Goal: Navigation & Orientation: Find specific page/section

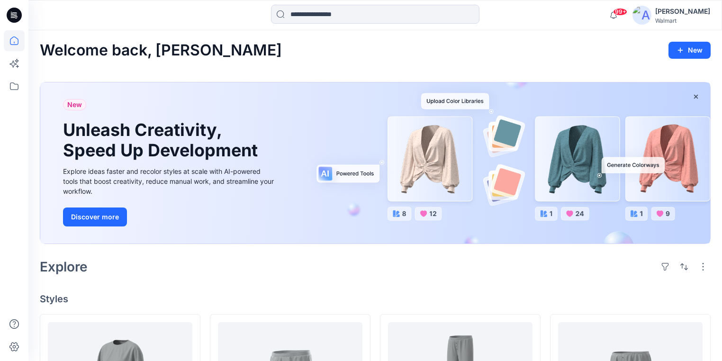
scroll to position [218, 0]
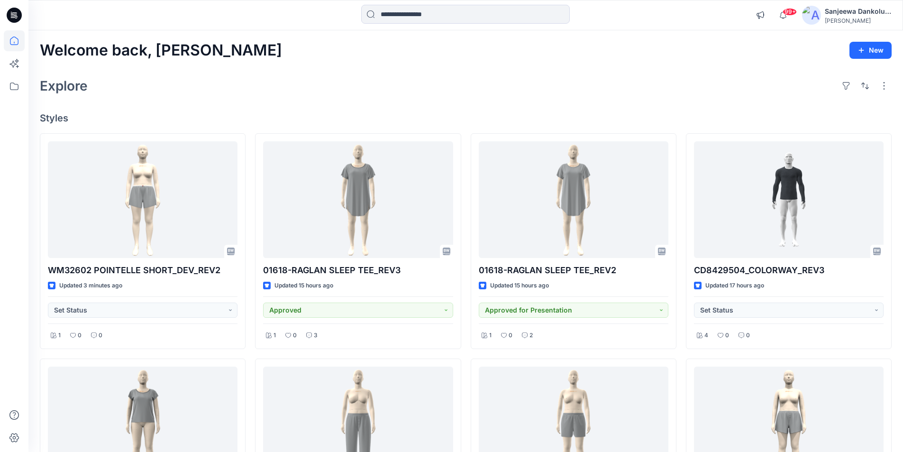
click at [12, 15] on icon at bounding box center [12, 15] width 3 height 0
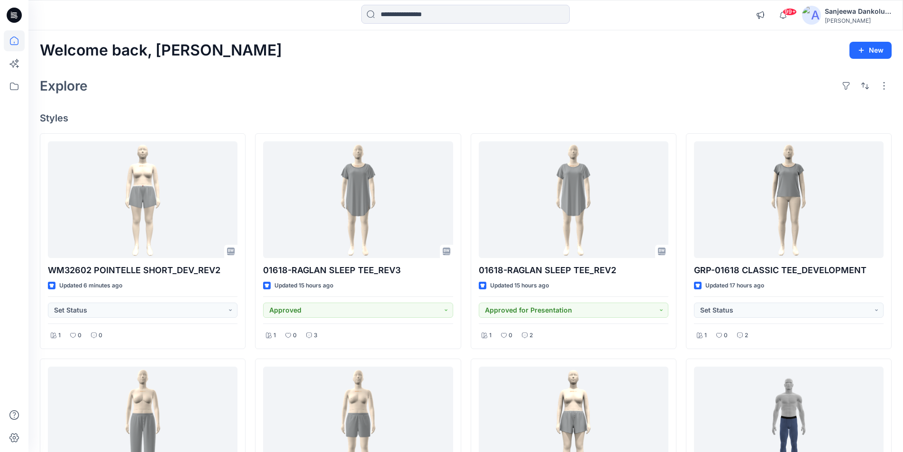
click at [10, 16] on icon at bounding box center [14, 15] width 15 height 15
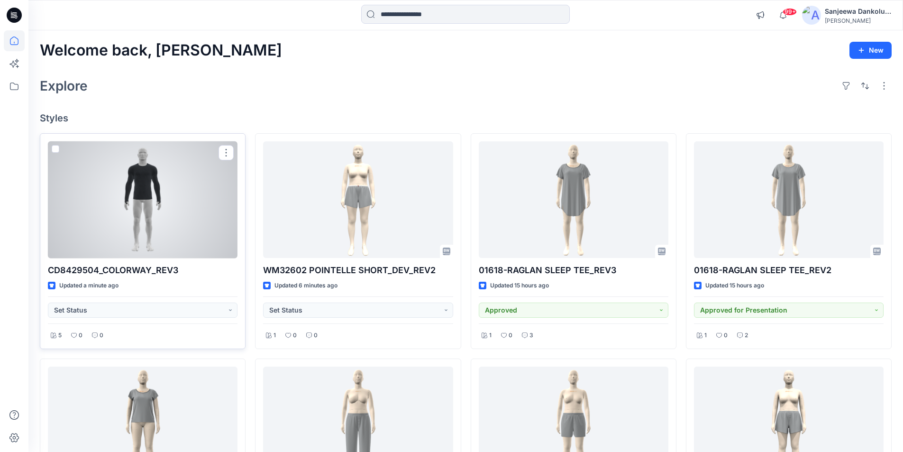
click at [164, 210] on div at bounding box center [143, 199] width 190 height 117
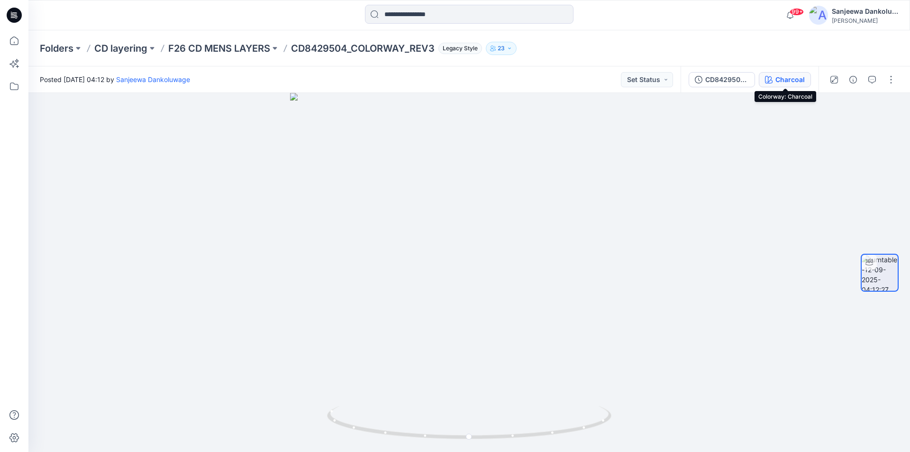
click at [794, 77] on div "Charcoal" at bounding box center [789, 79] width 29 height 10
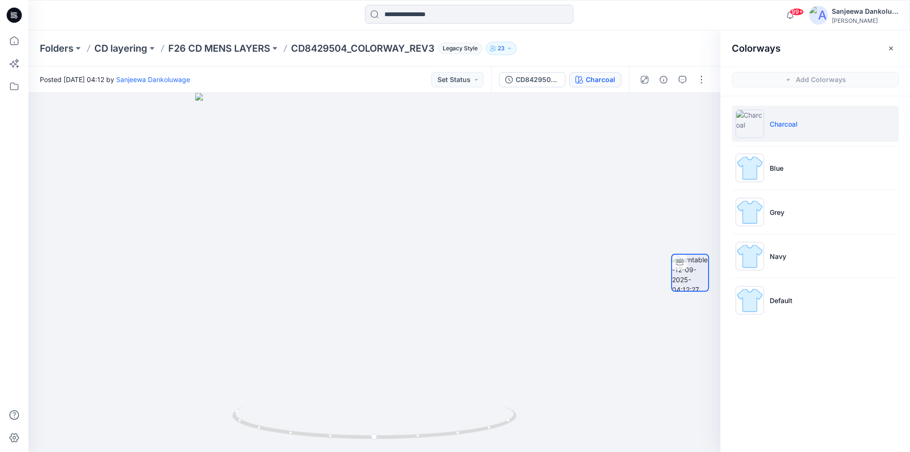
click at [18, 18] on icon at bounding box center [14, 15] width 15 height 15
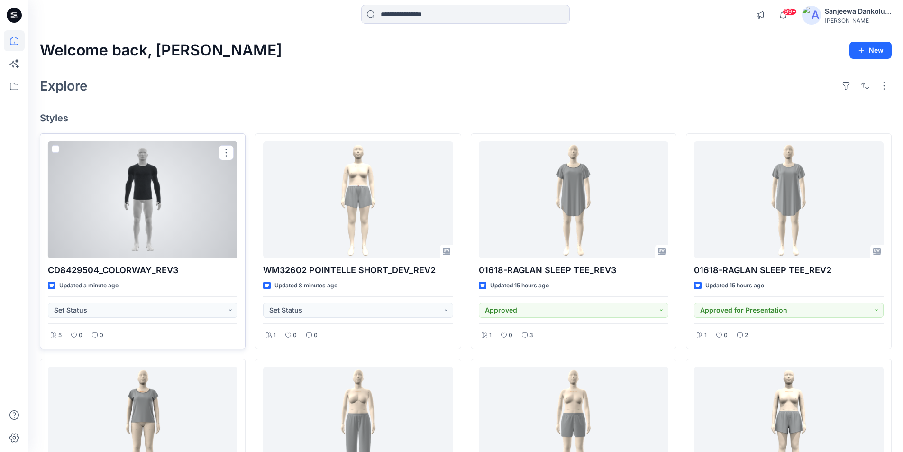
click at [155, 205] on div at bounding box center [143, 199] width 190 height 117
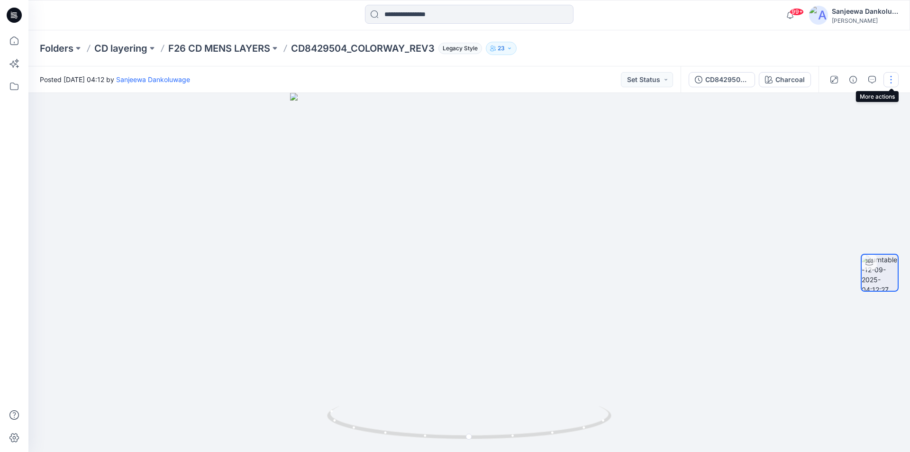
click at [894, 82] on button "button" at bounding box center [890, 79] width 15 height 15
click at [844, 99] on button "Edit" at bounding box center [851, 102] width 87 height 18
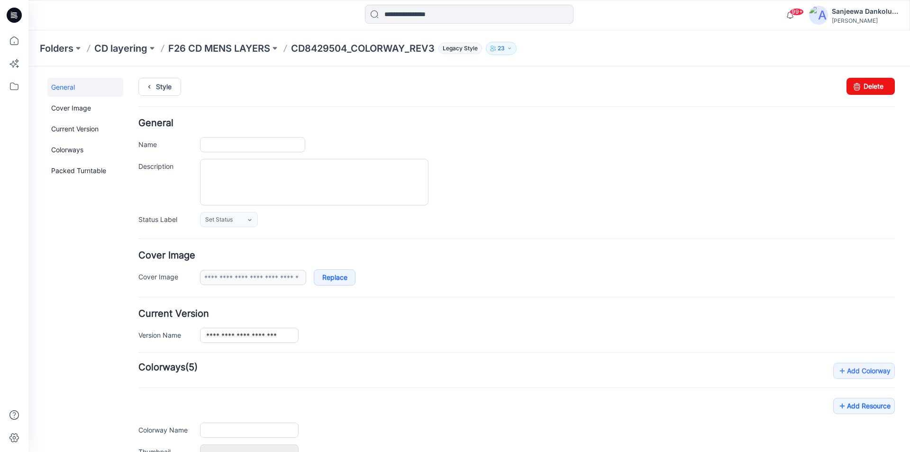
type input "**********"
type input "********"
type input "**********"
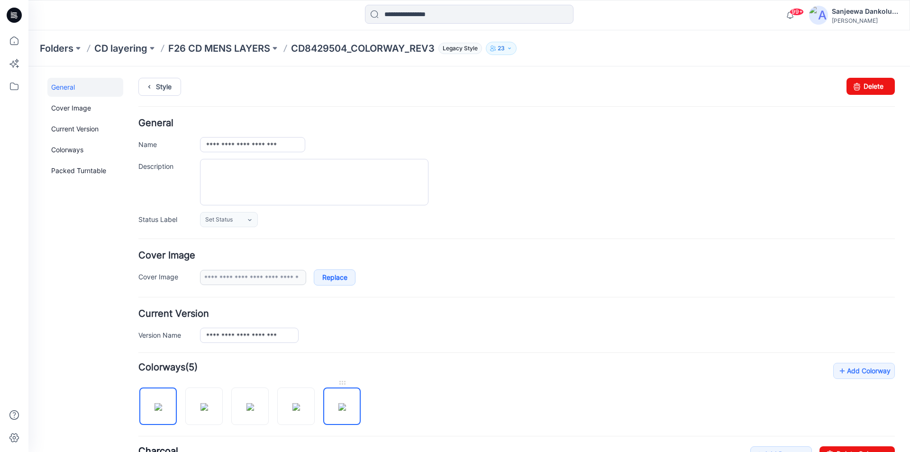
click at [343, 403] on img at bounding box center [342, 407] width 8 height 8
type input "*******"
type input "**********"
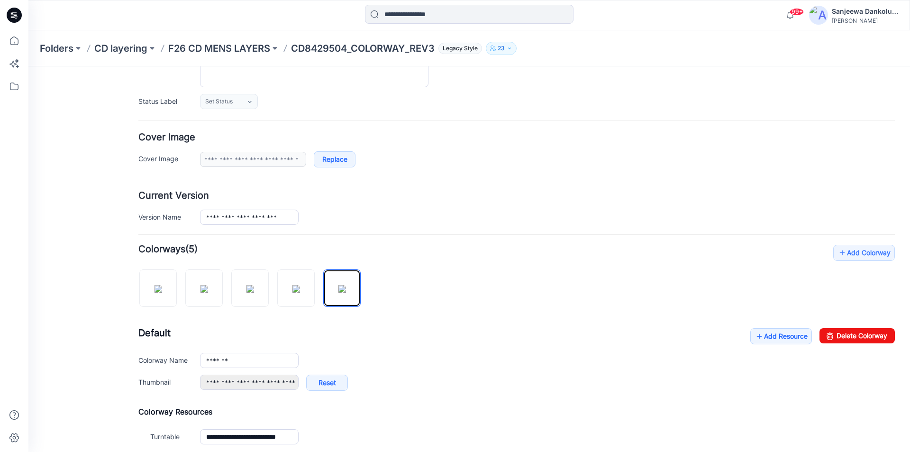
scroll to position [142, 0]
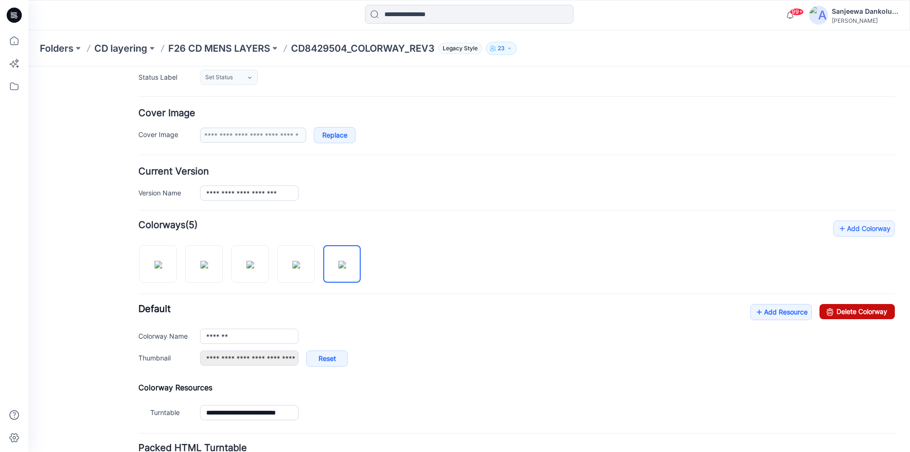
click at [843, 310] on link "Delete Colorway" at bounding box center [856, 311] width 75 height 15
type input "********"
type input "**********"
click at [778, 314] on link "Add Resource" at bounding box center [781, 312] width 62 height 16
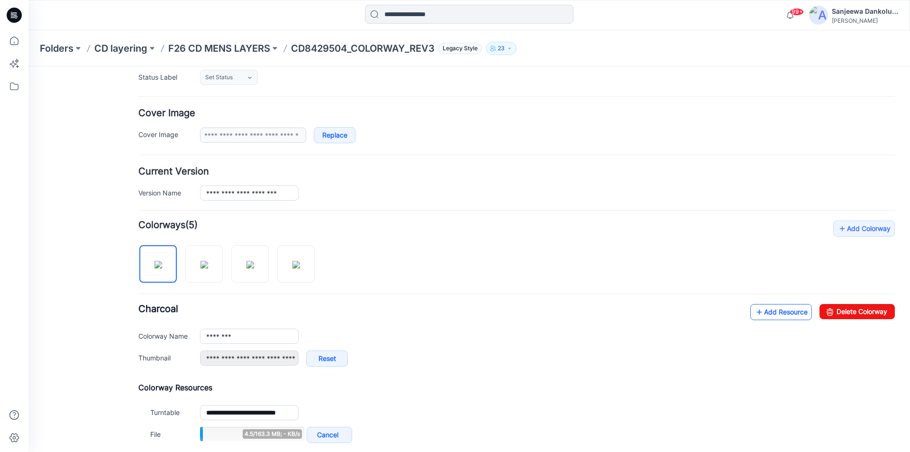
click at [772, 313] on link "Add Resource" at bounding box center [781, 312] width 62 height 16
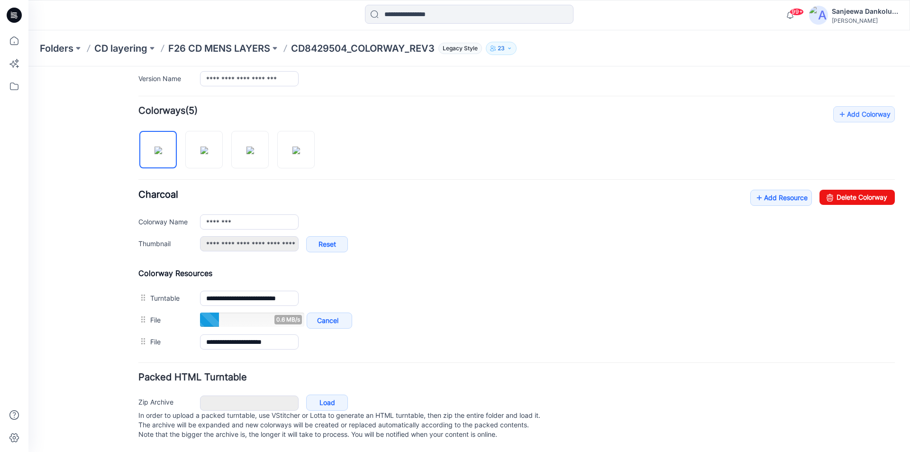
scroll to position [266, 0]
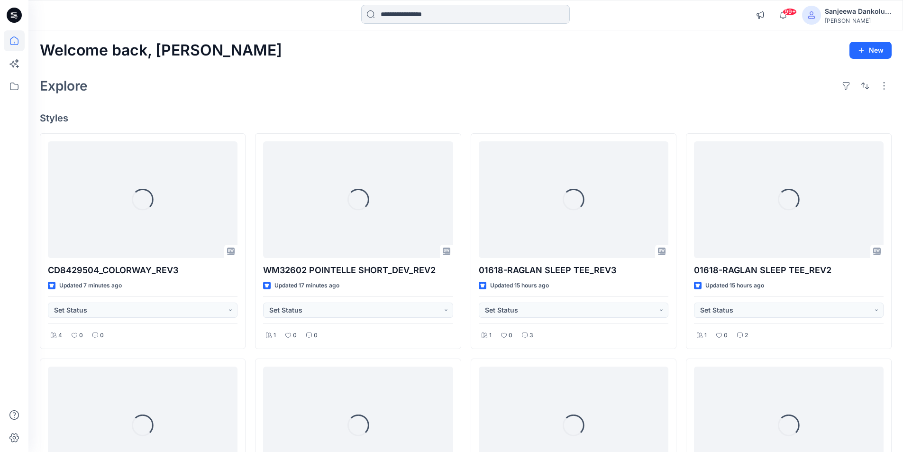
click at [419, 15] on input at bounding box center [465, 14] width 209 height 19
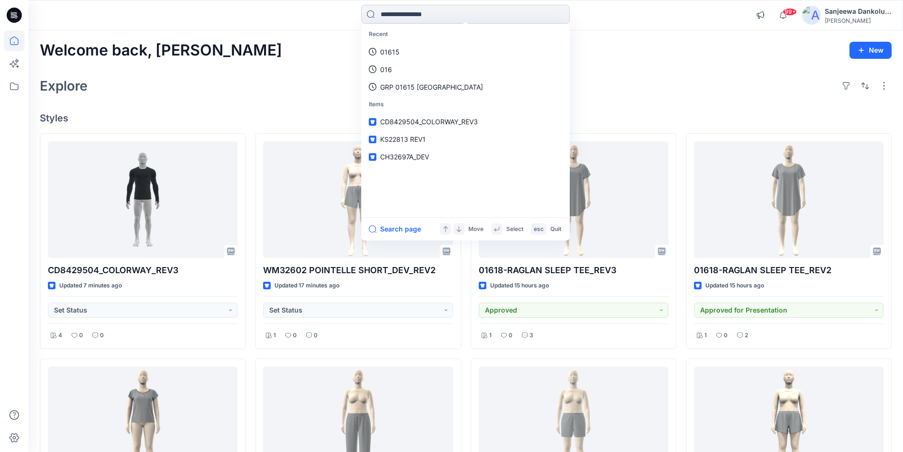
paste input "*******"
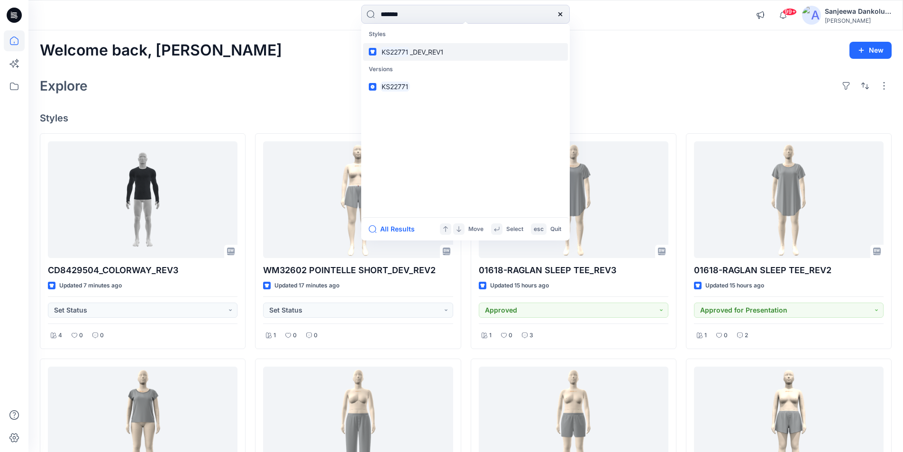
type input "*******"
click at [400, 57] on link "KS22771 _DEV_REV1" at bounding box center [465, 52] width 205 height 18
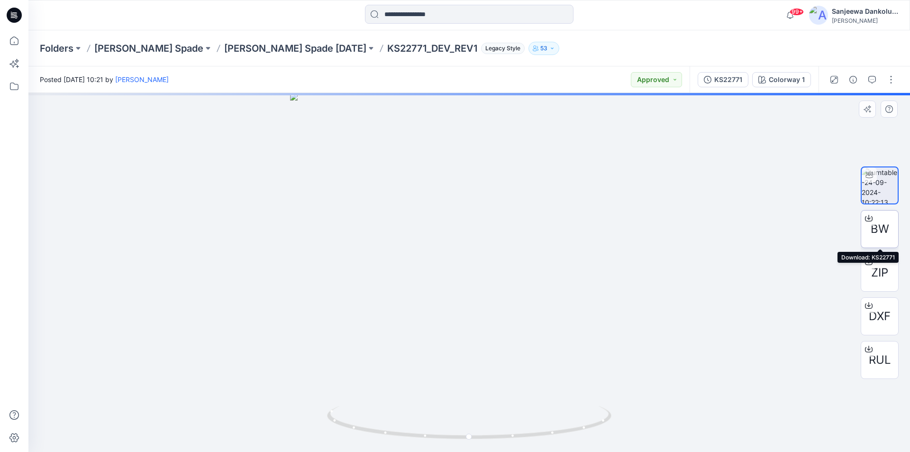
click at [881, 232] on span "BW" at bounding box center [880, 228] width 18 height 17
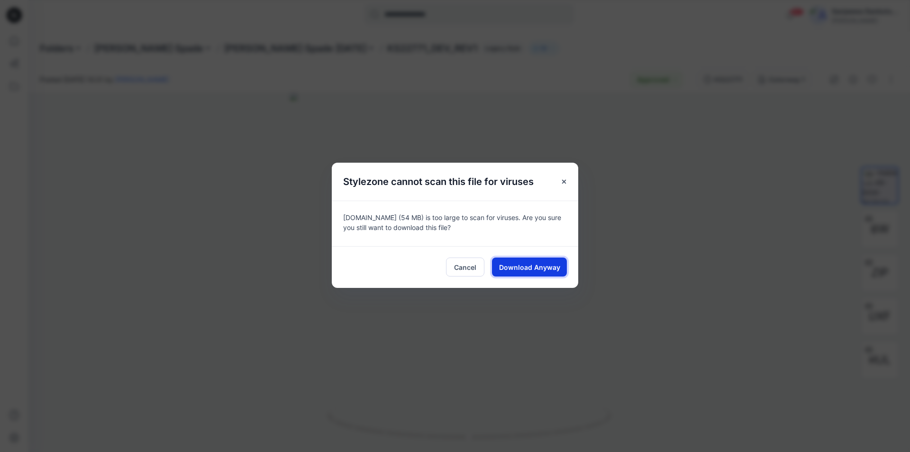
click at [514, 267] on span "Download Anyway" at bounding box center [529, 267] width 61 height 10
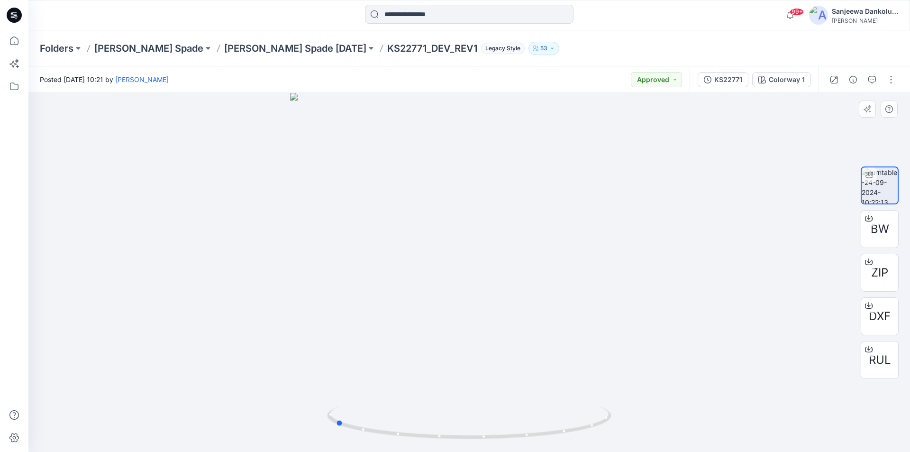
drag, startPoint x: 470, startPoint y: 438, endPoint x: 620, endPoint y: 403, distance: 154.2
click at [620, 403] on div at bounding box center [469, 272] width 882 height 359
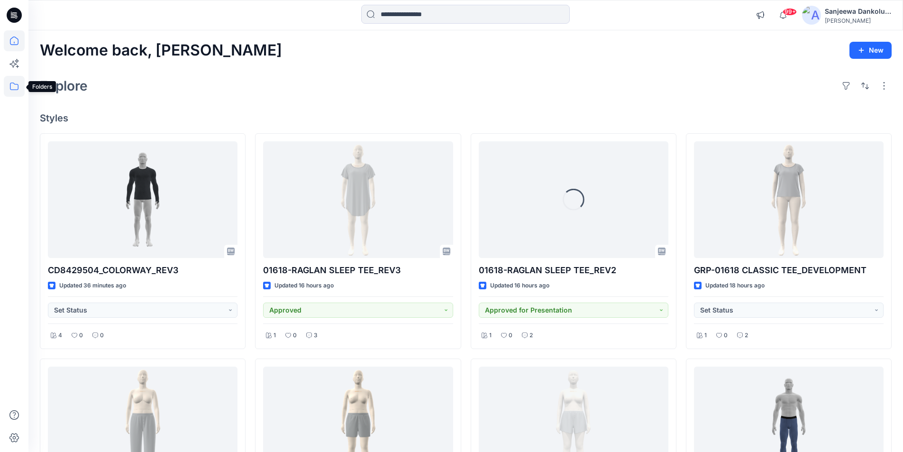
click at [14, 88] on icon at bounding box center [14, 86] width 21 height 21
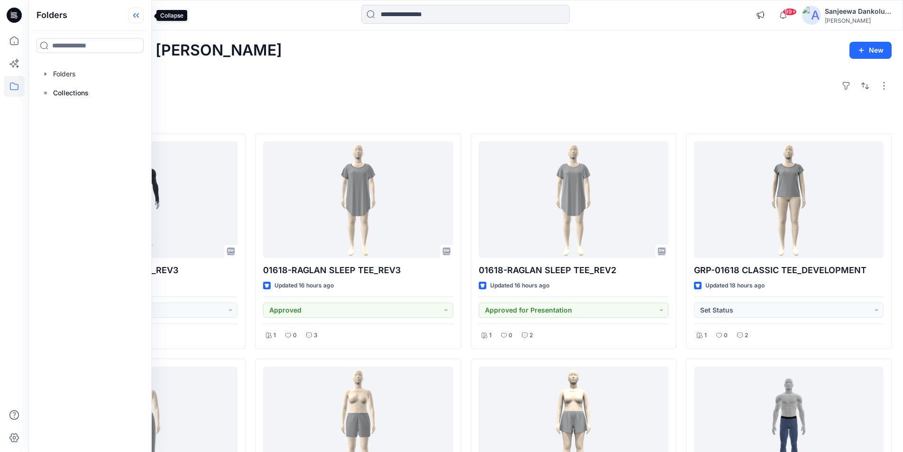
click at [144, 17] on icon at bounding box center [135, 16] width 15 height 16
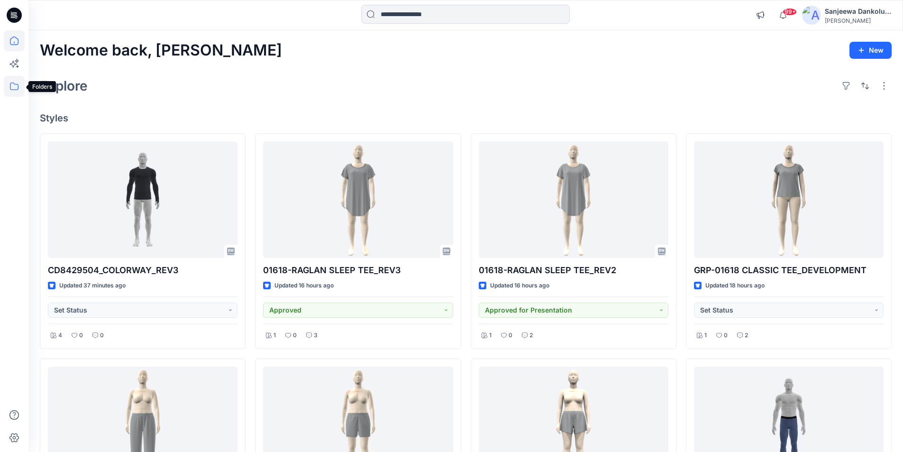
click at [8, 84] on icon at bounding box center [14, 86] width 21 height 21
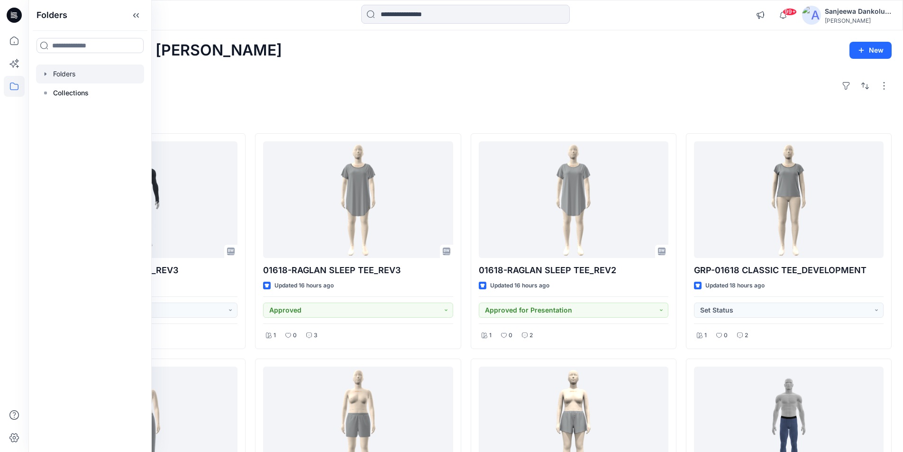
click at [54, 76] on div at bounding box center [90, 73] width 108 height 19
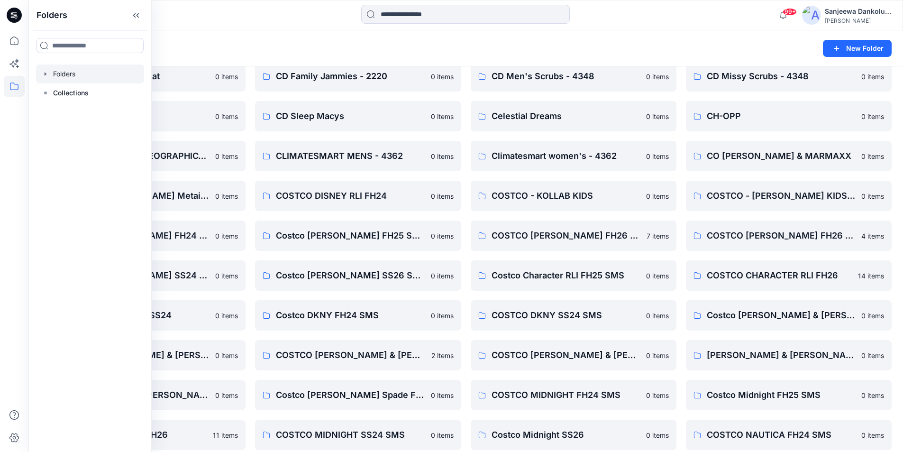
scroll to position [190, 0]
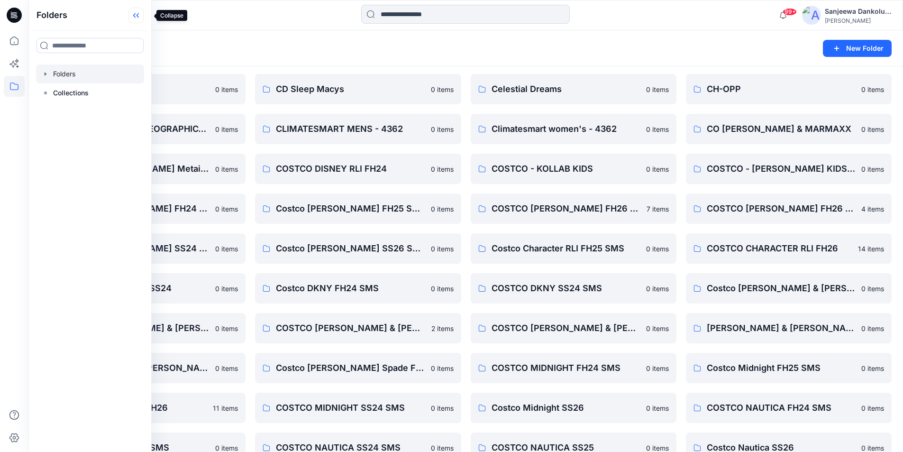
click at [143, 19] on icon at bounding box center [135, 16] width 15 height 16
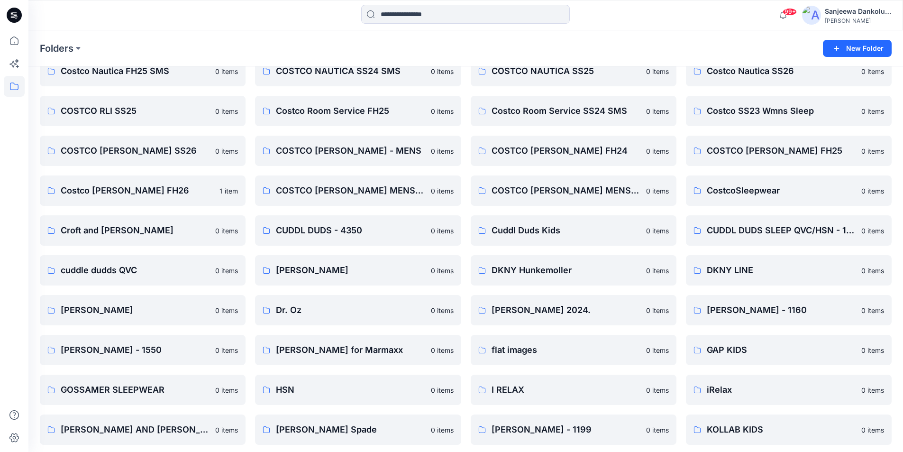
scroll to position [569, 0]
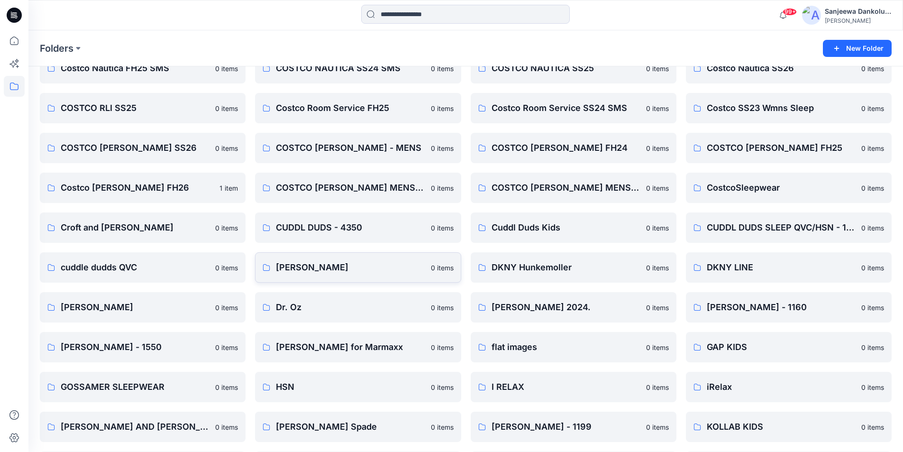
click at [336, 269] on p "[PERSON_NAME]" at bounding box center [350, 267] width 149 height 13
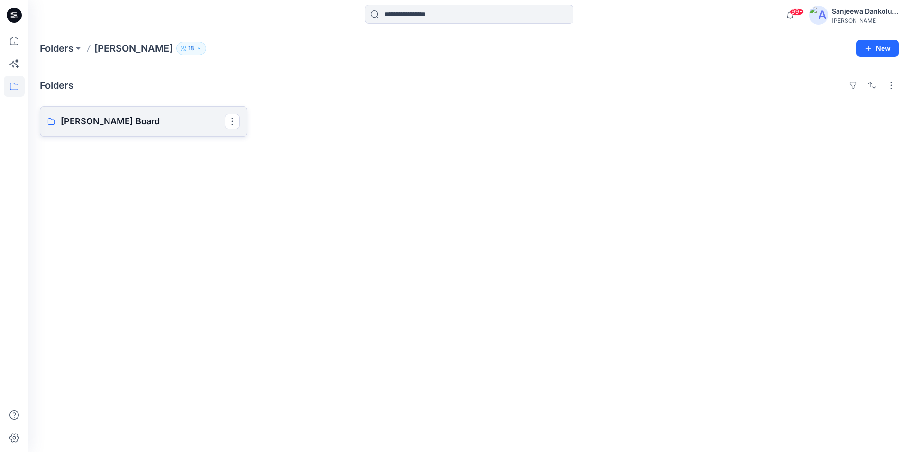
click at [128, 126] on p "[PERSON_NAME] Board" at bounding box center [143, 121] width 164 height 13
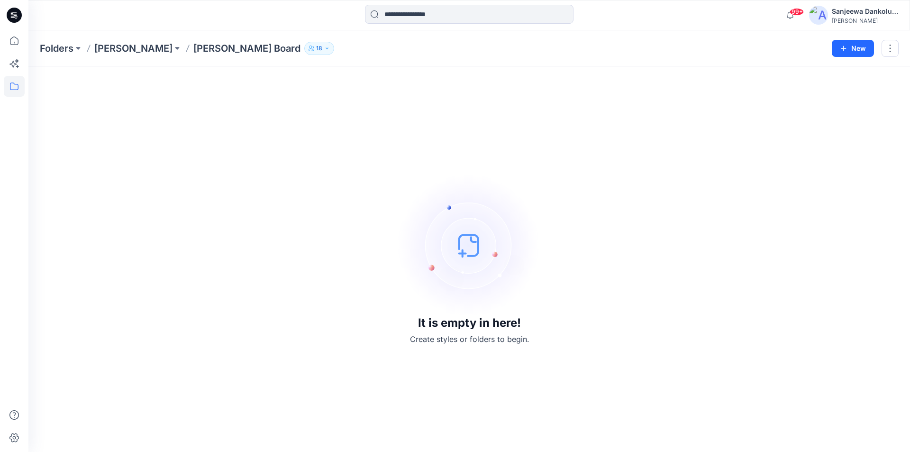
click at [11, 15] on icon at bounding box center [14, 15] width 15 height 15
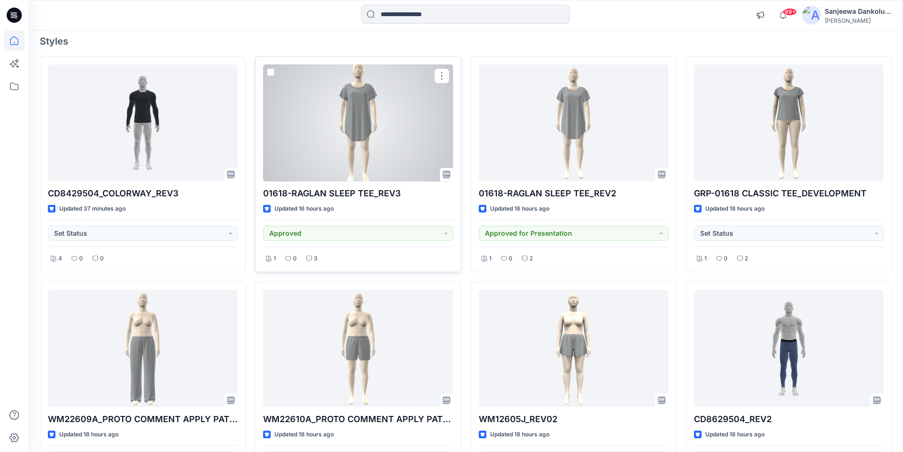
scroll to position [142, 0]
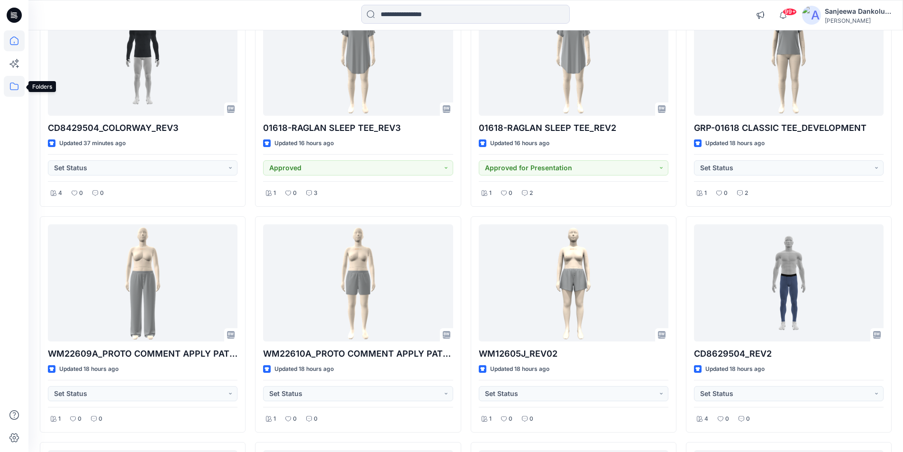
click at [16, 82] on icon at bounding box center [14, 86] width 21 height 21
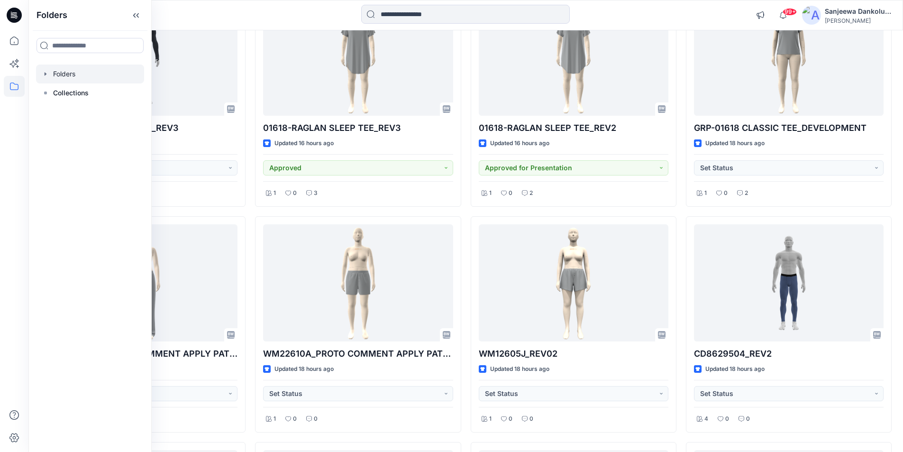
click at [71, 73] on div at bounding box center [90, 73] width 108 height 19
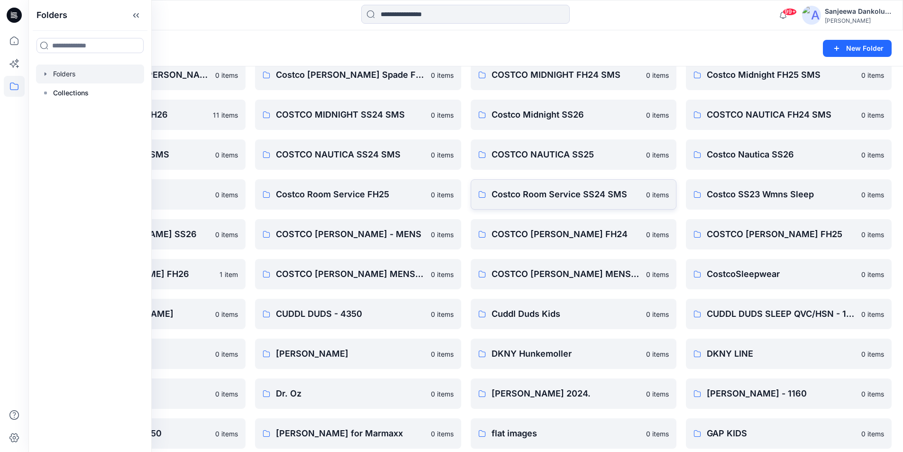
scroll to position [521, 0]
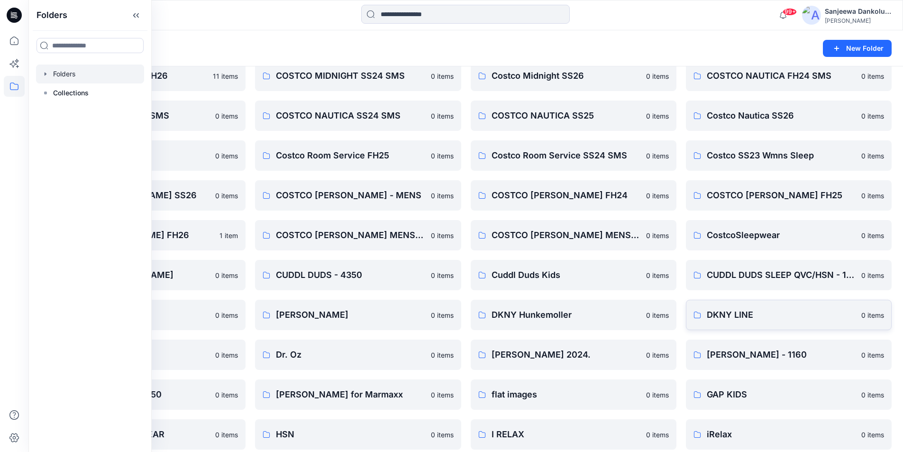
click at [748, 317] on p "DKNY LINE" at bounding box center [781, 314] width 149 height 13
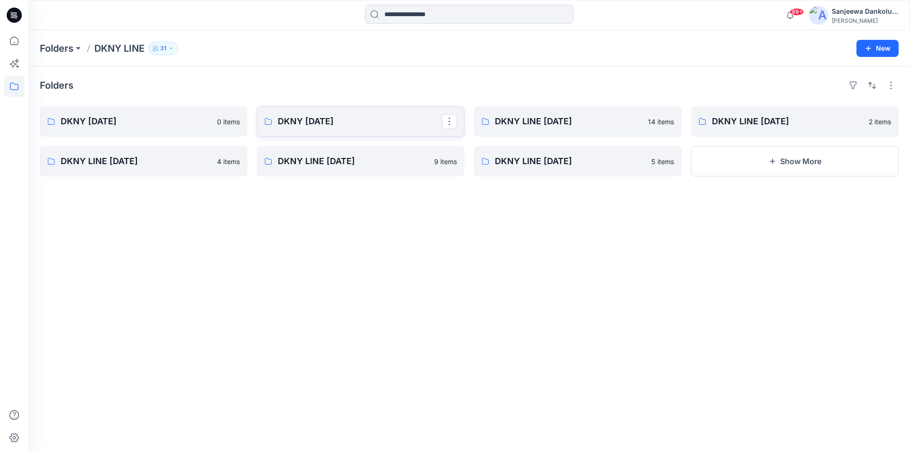
click at [339, 118] on p "DKNY [DATE]" at bounding box center [360, 121] width 164 height 13
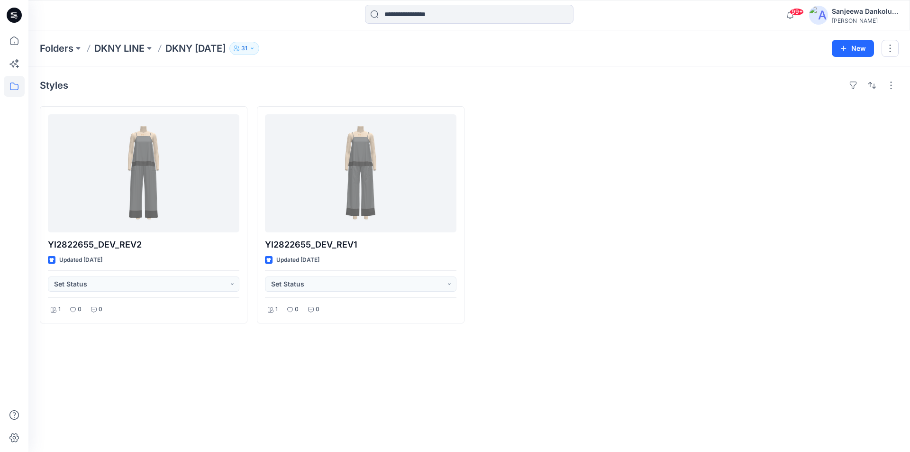
click at [13, 13] on icon at bounding box center [14, 12] width 5 height 0
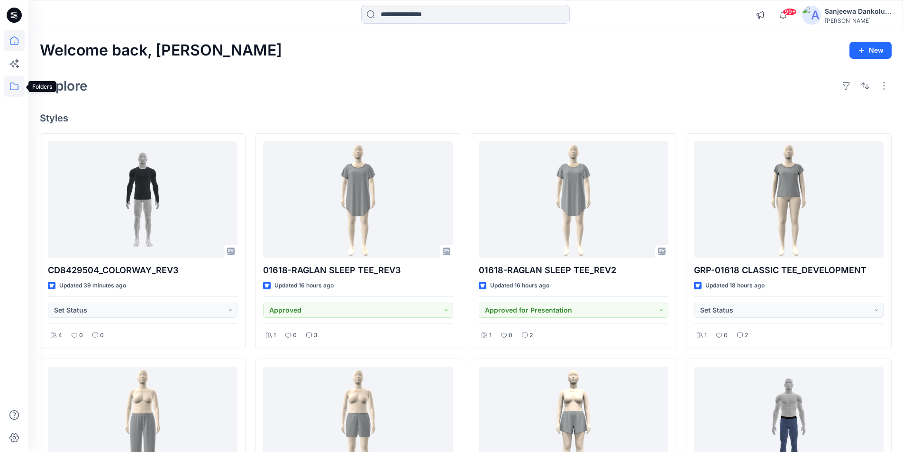
click at [16, 86] on icon at bounding box center [14, 86] width 21 height 21
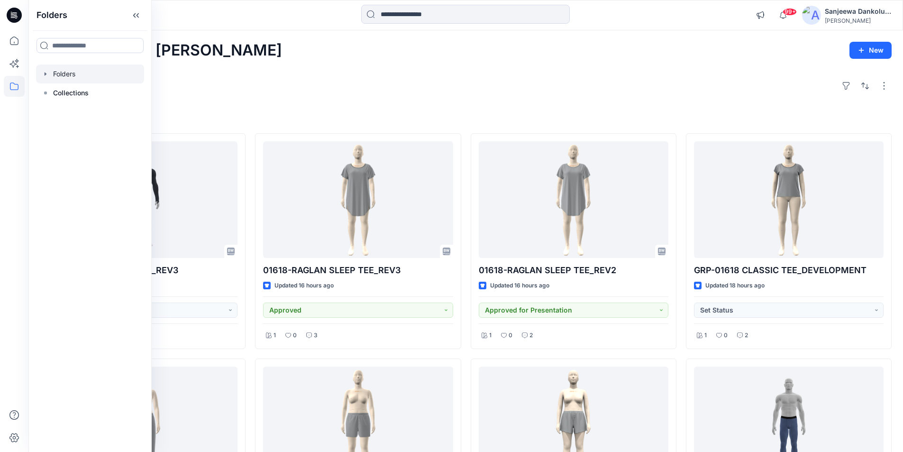
click at [68, 72] on div at bounding box center [90, 73] width 108 height 19
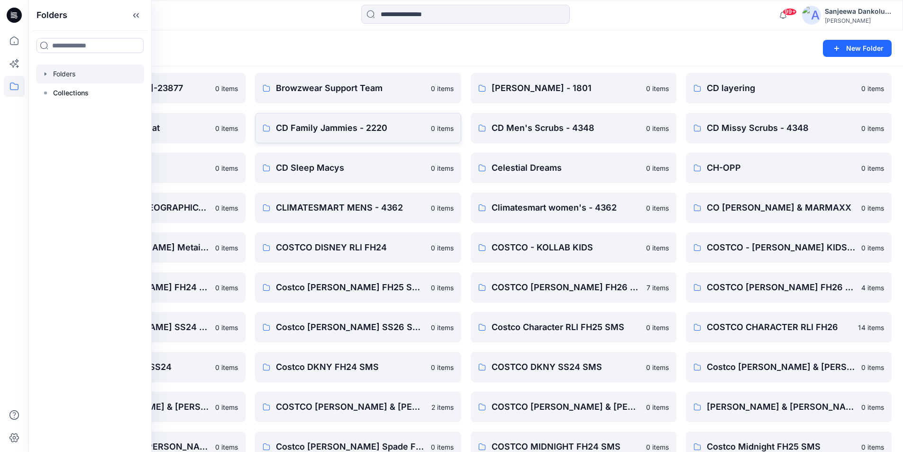
scroll to position [142, 0]
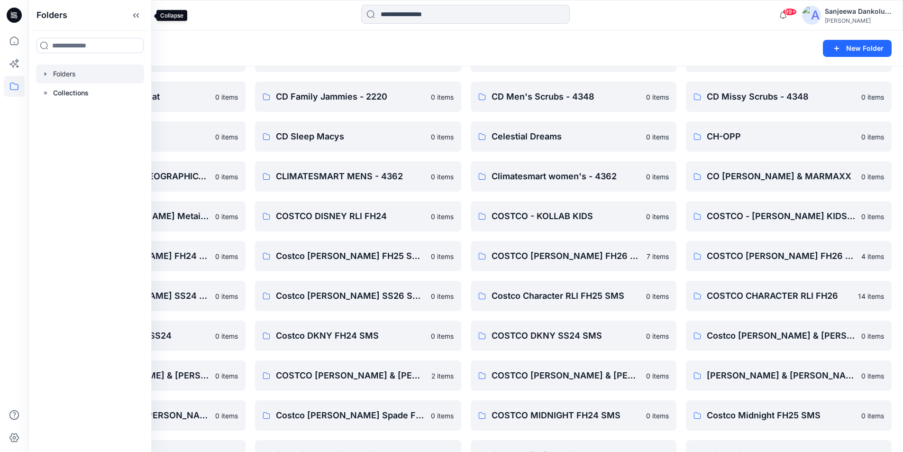
click at [144, 10] on icon at bounding box center [135, 16] width 15 height 16
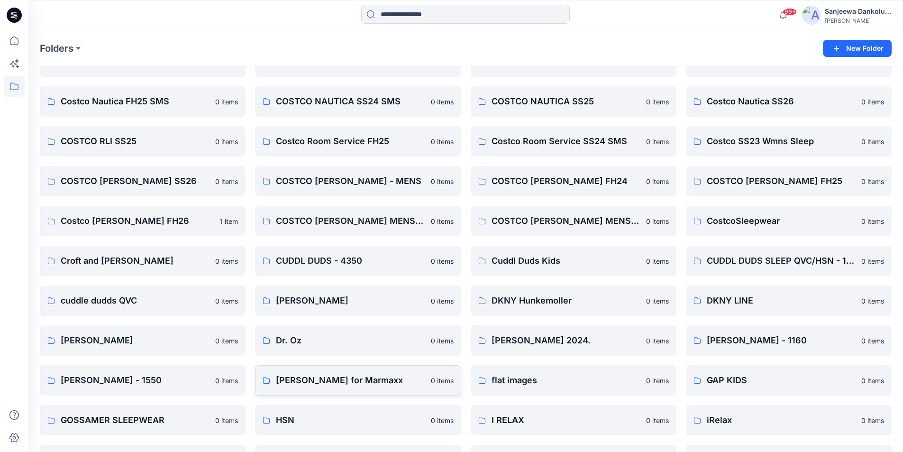
scroll to position [521, 0]
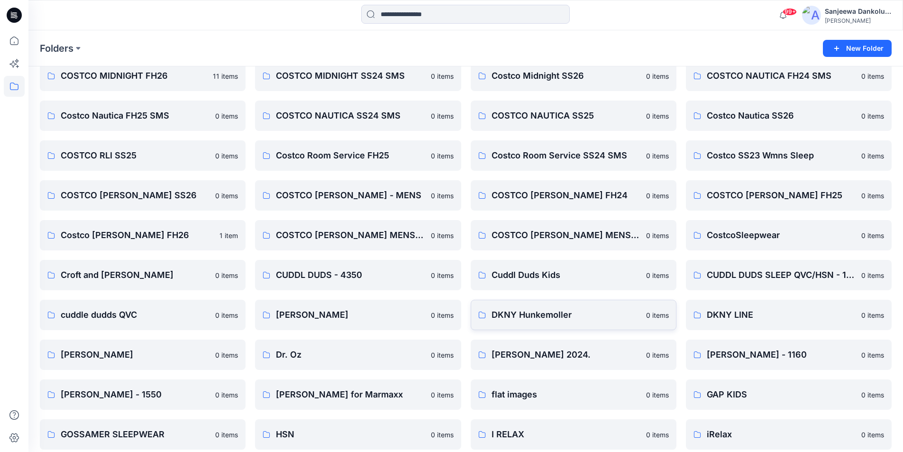
click at [545, 320] on p "DKNY Hunkemoller" at bounding box center [566, 314] width 149 height 13
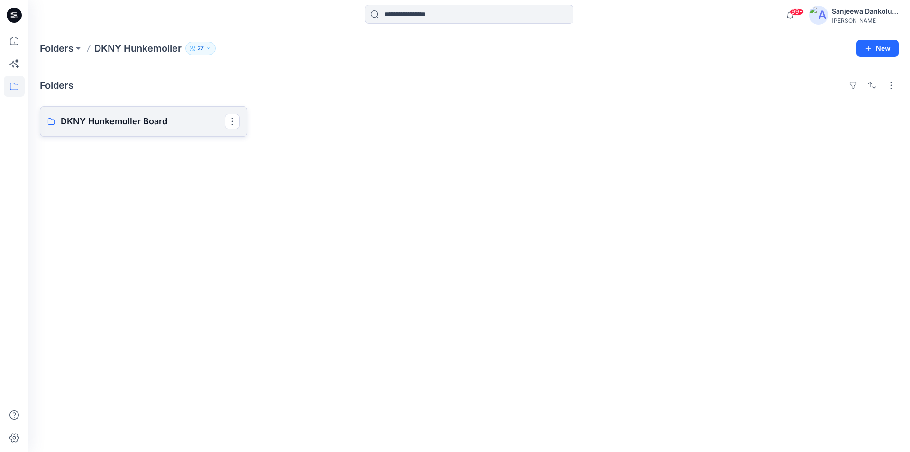
click at [132, 119] on p "DKNY Hunkemoller Board" at bounding box center [143, 121] width 164 height 13
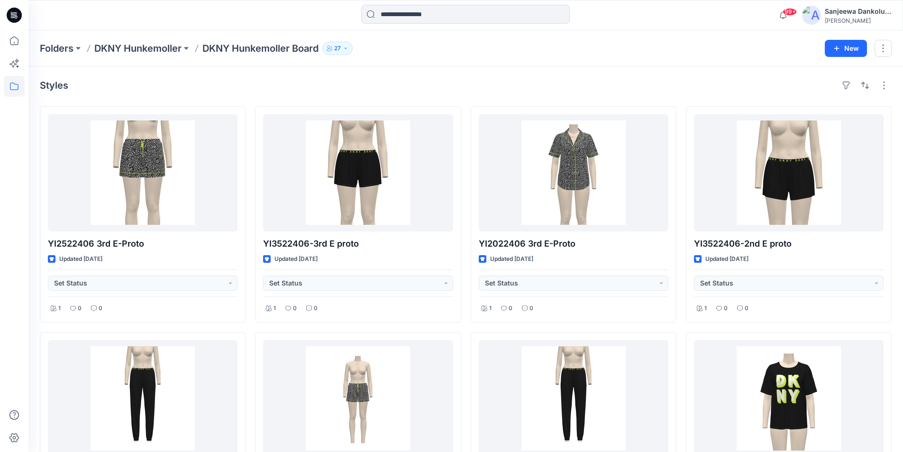
click at [13, 17] on icon at bounding box center [14, 15] width 15 height 15
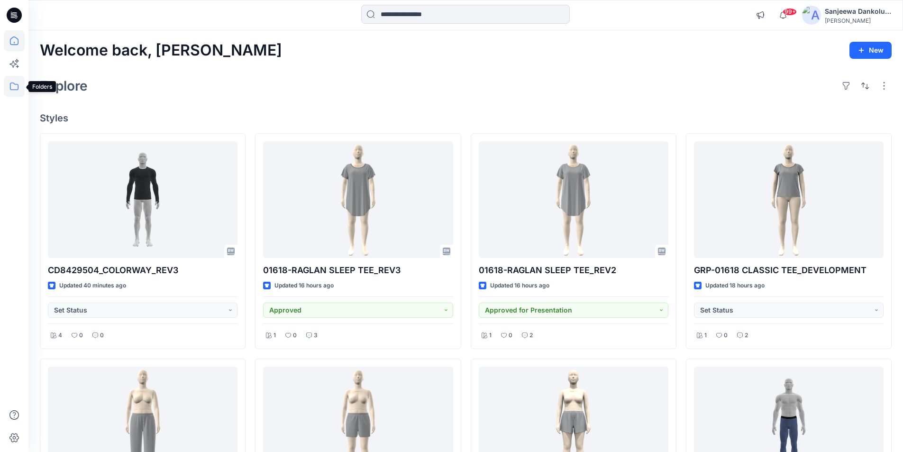
click at [17, 87] on icon at bounding box center [14, 86] width 21 height 21
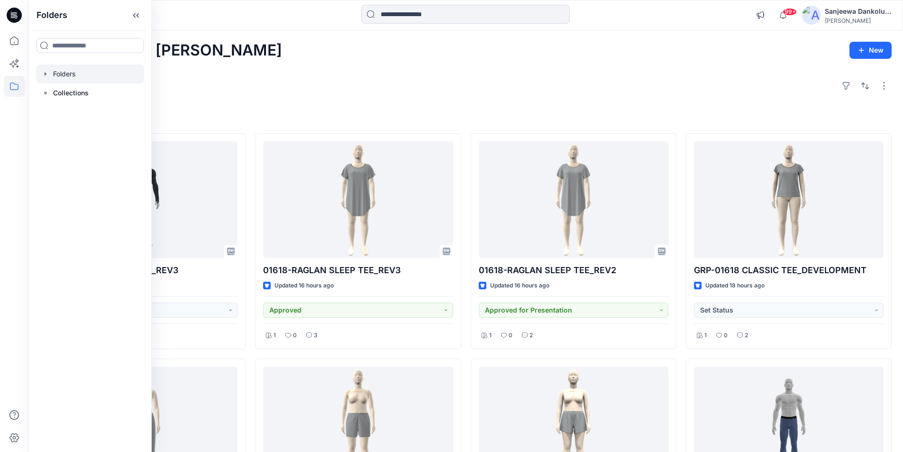
click at [91, 72] on div at bounding box center [90, 73] width 108 height 19
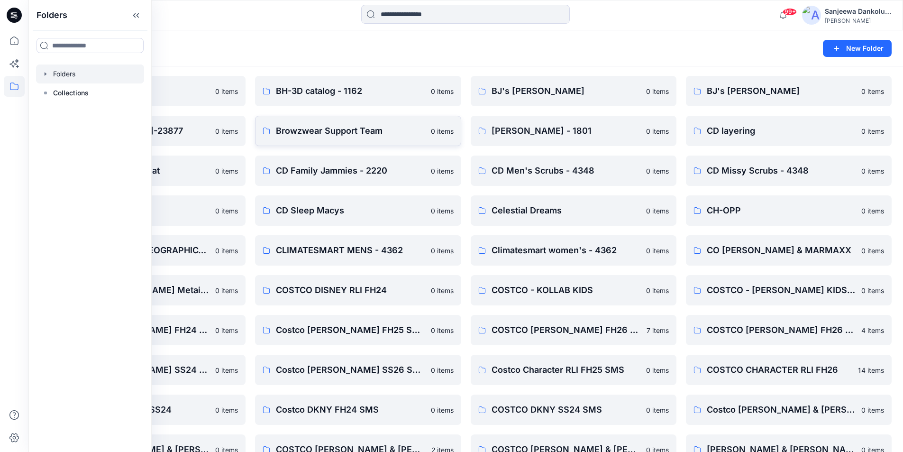
scroll to position [190, 0]
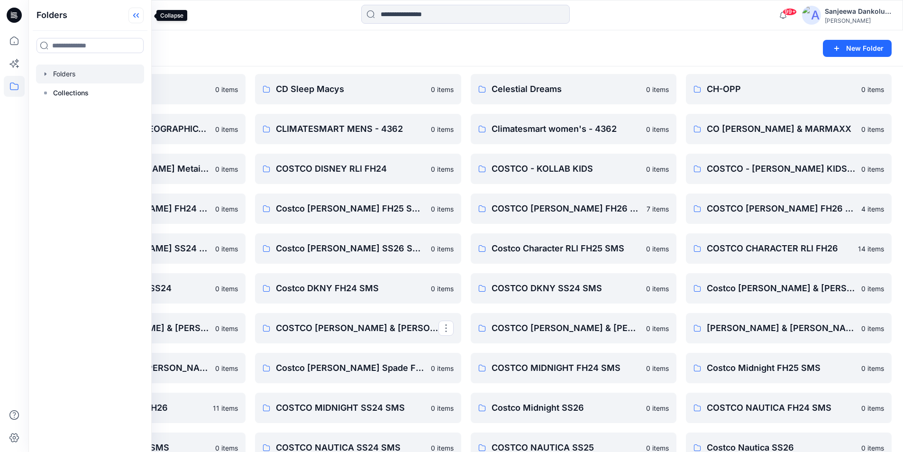
click at [144, 17] on icon at bounding box center [135, 16] width 15 height 16
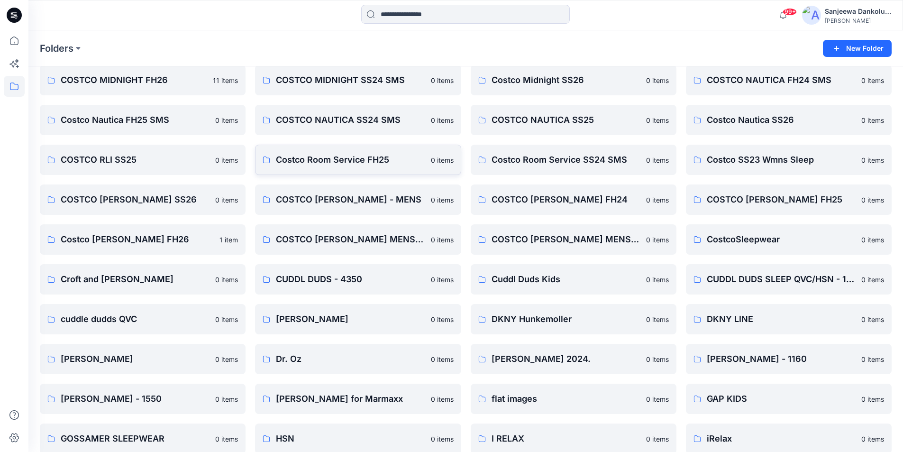
scroll to position [521, 0]
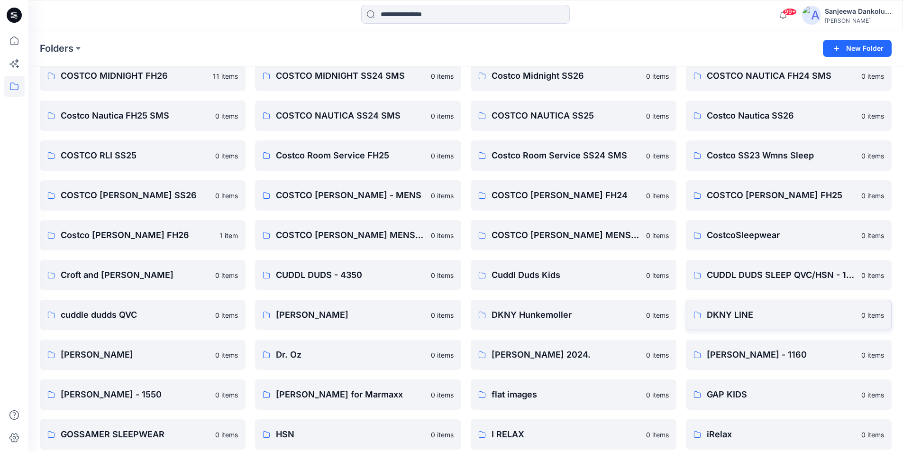
click at [741, 322] on link "DKNY LINE 0 items" at bounding box center [789, 315] width 206 height 30
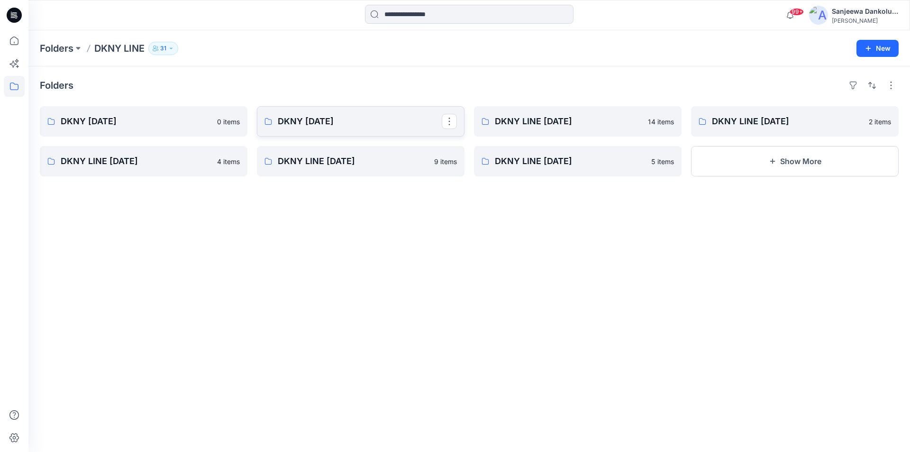
click at [314, 119] on p "DKNY [DATE]" at bounding box center [360, 121] width 164 height 13
